Goal: Information Seeking & Learning: Understand process/instructions

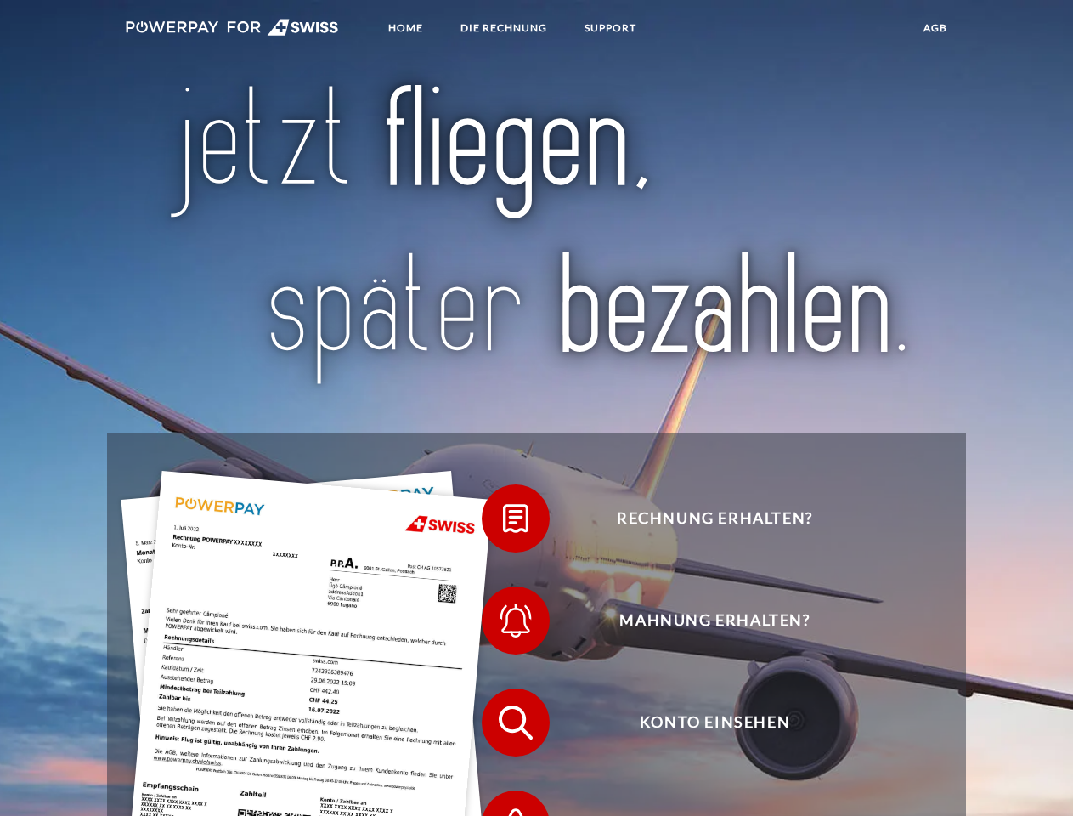
click at [232, 30] on img at bounding box center [232, 27] width 213 height 17
click at [503, 523] on span at bounding box center [490, 518] width 85 height 85
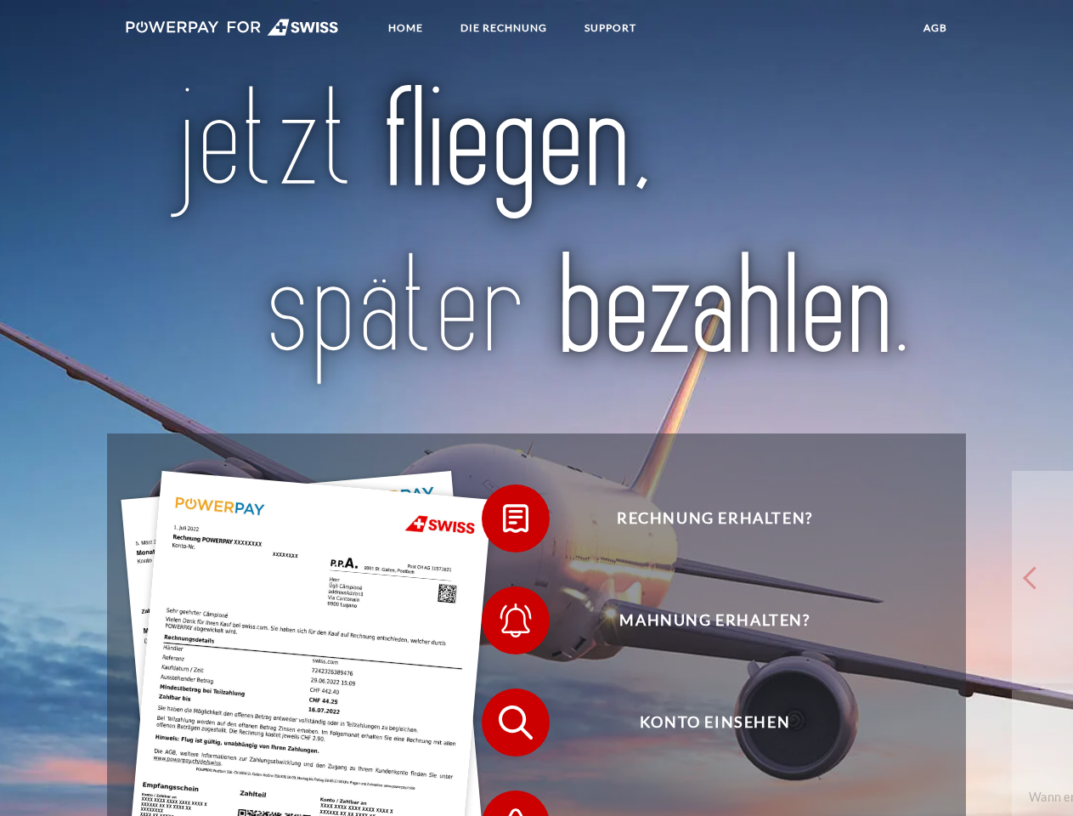
click at [503, 624] on span at bounding box center [490, 620] width 85 height 85
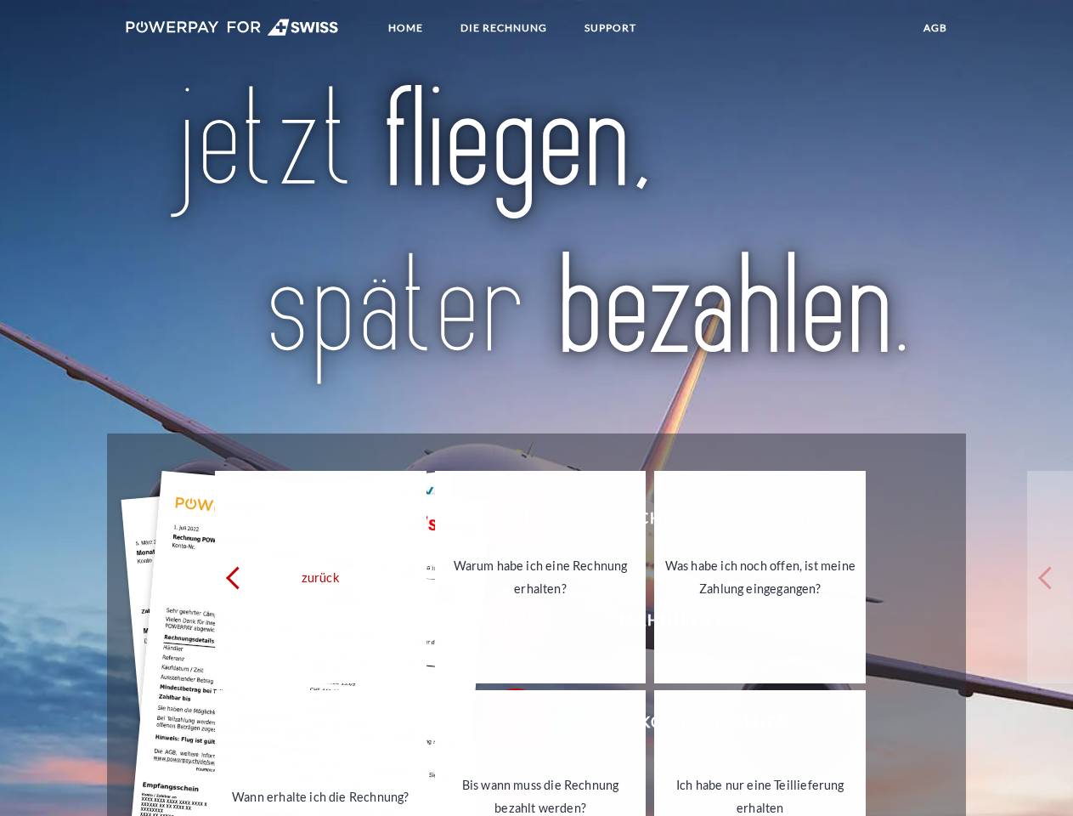
click at [503, 726] on link "Bis wann muss die Rechnung bezahlt werden?" at bounding box center [541, 796] width 212 height 212
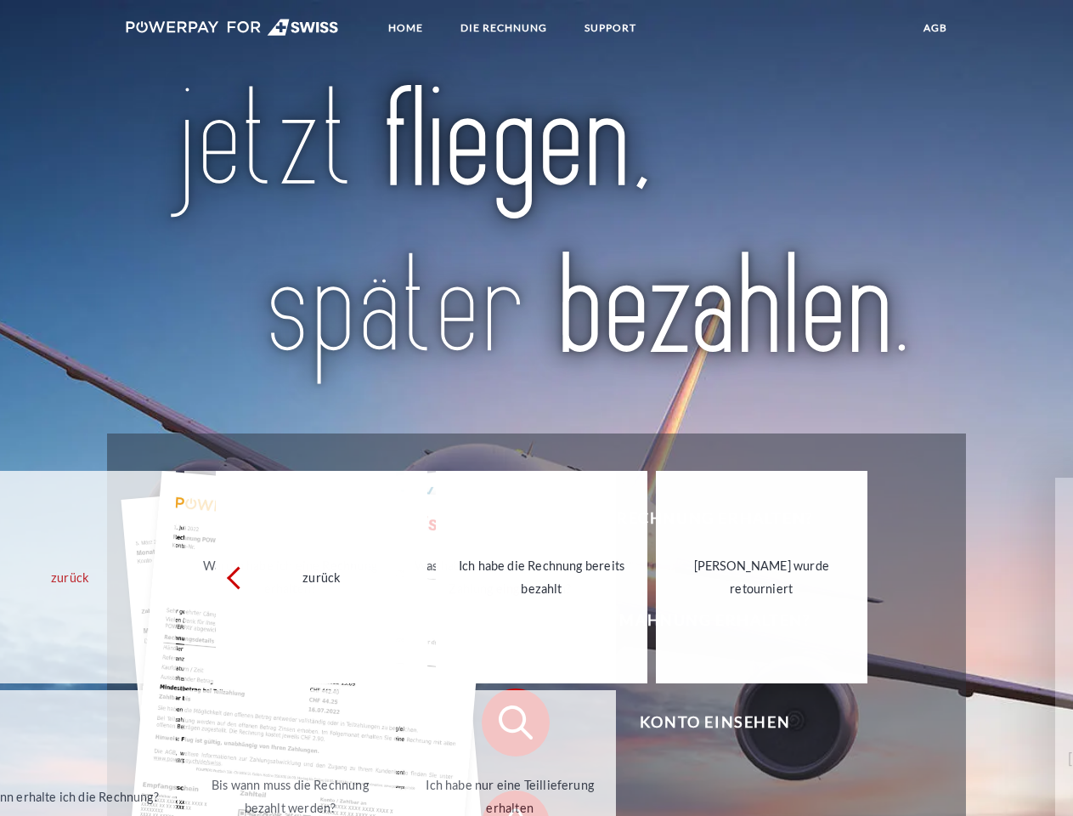
click at [503, 800] on div "Rechnung erhalten? Mahnung erhalten? Konto einsehen" at bounding box center [536, 773] width 858 height 680
